Goal: Task Accomplishment & Management: Complete application form

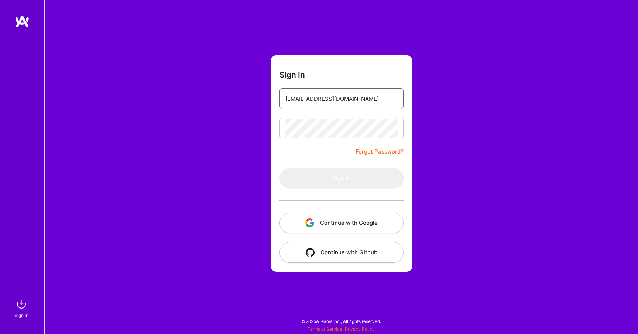
type input "[EMAIL_ADDRESS][DOMAIN_NAME]"
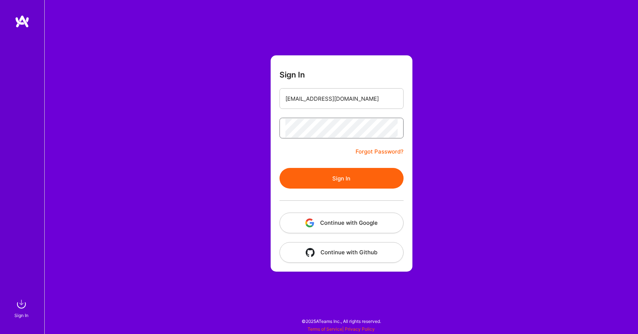
click at [280, 168] on button "Sign In" at bounding box center [342, 178] width 124 height 21
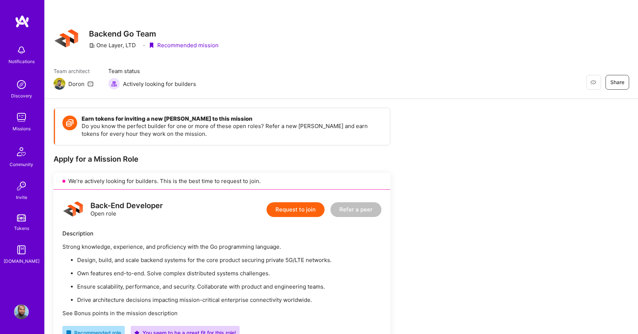
click at [294, 209] on button "Request to join" at bounding box center [296, 209] width 58 height 15
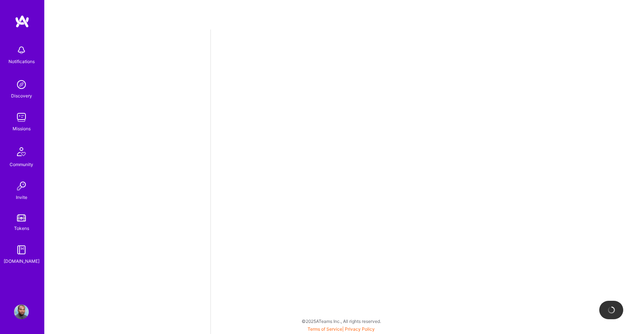
select select "JM"
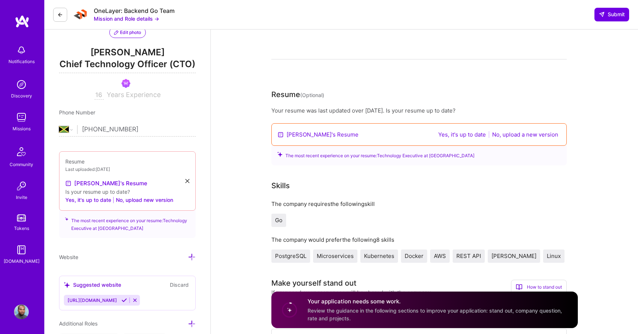
scroll to position [74, 0]
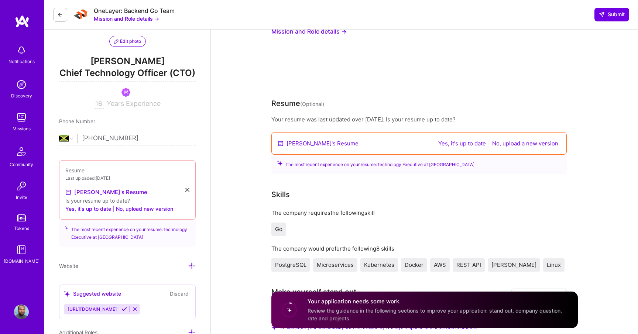
click at [307, 147] on link "[PERSON_NAME]'s Resume" at bounding box center [323, 144] width 72 height 8
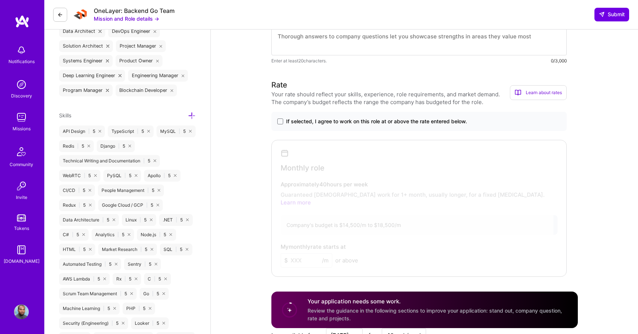
scroll to position [494, 0]
click at [340, 122] on span "If selected, I agree to work on this role at or above the rate entered below." at bounding box center [376, 121] width 181 height 7
click at [0, 0] on input "If selected, I agree to work on this role at or above the rate entered below." at bounding box center [0, 0] width 0 height 0
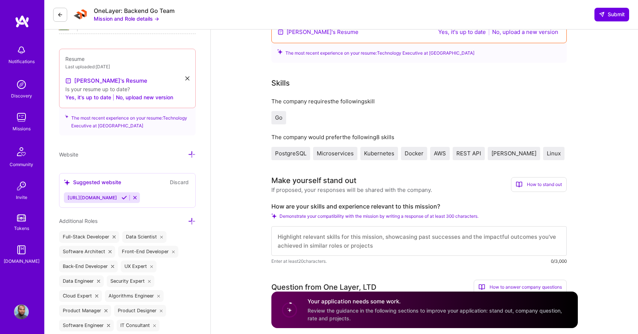
scroll to position [0, 0]
